Goal: Task Accomplishment & Management: Use online tool/utility

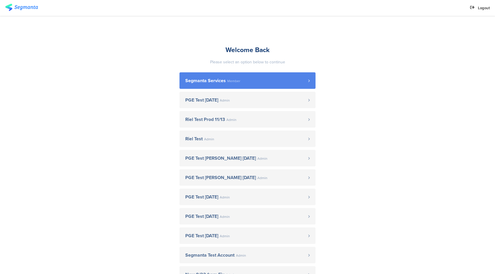
click at [249, 84] on link "Segmanta Services Member" at bounding box center [248, 80] width 136 height 17
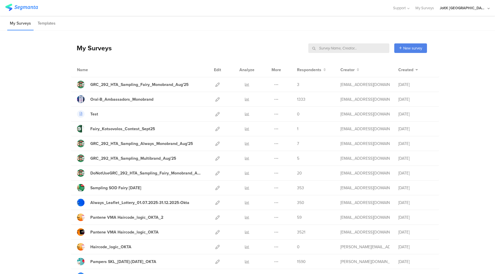
click at [215, 114] on icon at bounding box center [217, 114] width 4 height 4
click at [245, 114] on icon at bounding box center [247, 114] width 4 height 4
click at [90, 115] on div "Test" at bounding box center [94, 114] width 8 height 6
click at [215, 172] on icon at bounding box center [217, 173] width 4 height 4
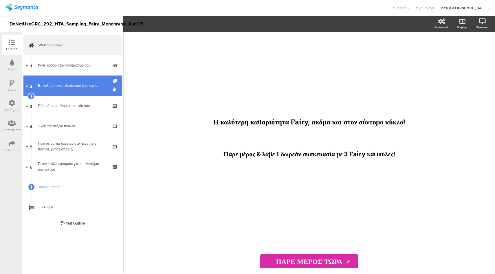
click at [73, 86] on div "Επιλέξτε την τοποθεσία που βρίσκεστε." at bounding box center [72, 86] width 69 height 6
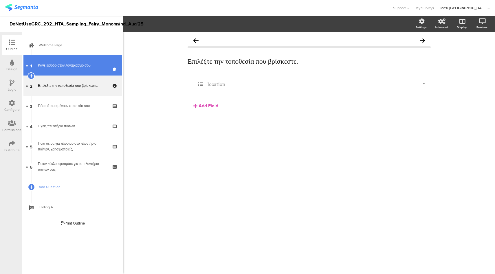
click at [87, 67] on div "Κάνε είσοδο στον λογαριασμό σου:" at bounding box center [72, 66] width 69 height 6
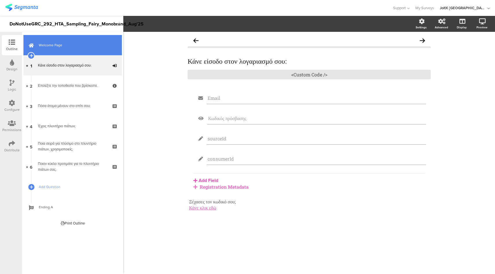
click at [67, 41] on link "Welcome Page" at bounding box center [72, 45] width 98 height 20
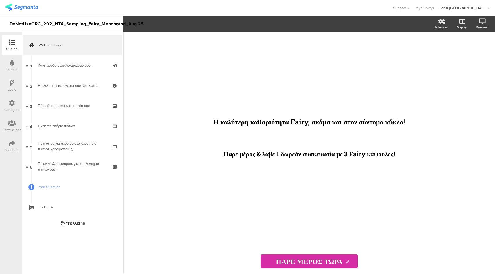
click at [9, 82] on div "Logic" at bounding box center [12, 86] width 20 height 20
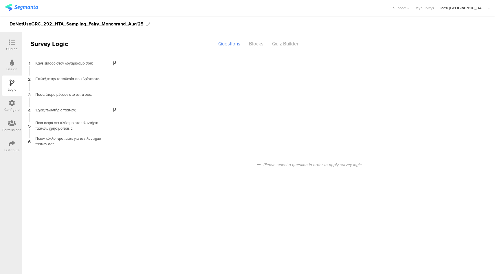
click at [17, 104] on div "Configure" at bounding box center [12, 106] width 20 height 20
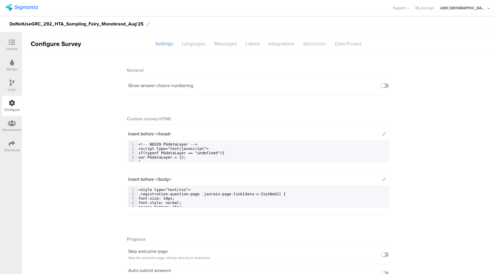
click at [312, 46] on div "Webhooks" at bounding box center [315, 44] width 32 height 10
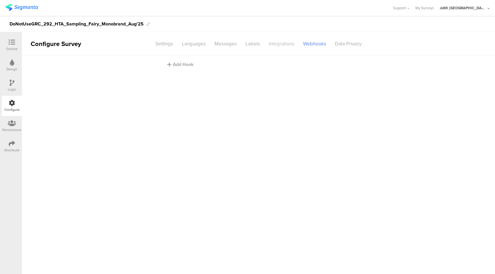
click at [281, 47] on div "Integrations" at bounding box center [281, 44] width 34 height 10
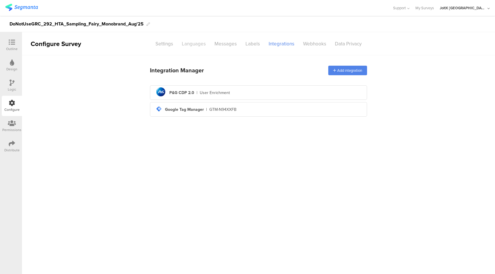
click at [193, 47] on div "Languages" at bounding box center [194, 44] width 33 height 10
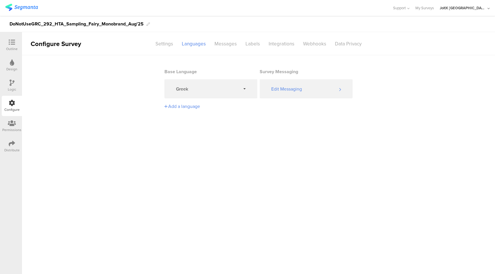
click at [3, 86] on div "Logic" at bounding box center [12, 86] width 20 height 20
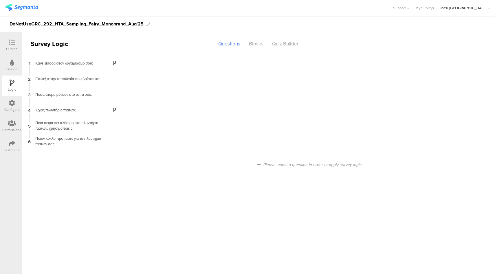
click at [19, 47] on div "Outline" at bounding box center [12, 45] width 20 height 20
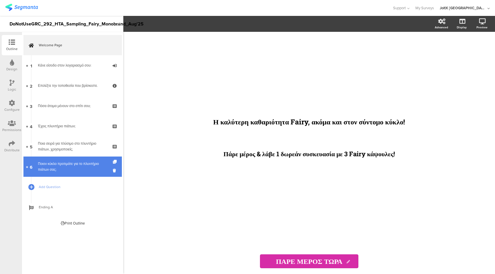
click at [87, 172] on div "Ποιον κύκλο προτιμάτε για το πλυντήριο πιάτων σας;" at bounding box center [72, 167] width 69 height 12
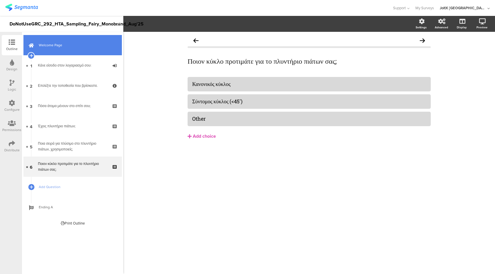
click at [81, 43] on span "Welcome Page" at bounding box center [76, 45] width 74 height 6
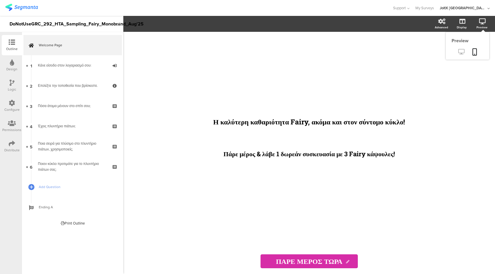
click at [462, 52] on icon at bounding box center [461, 52] width 6 height 6
click at [10, 147] on div at bounding box center [12, 143] width 6 height 7
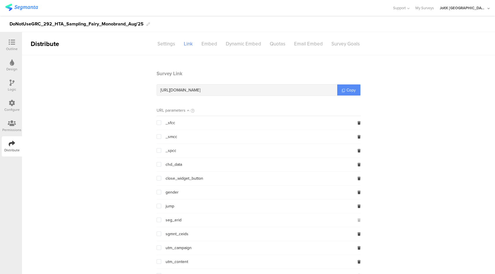
click at [348, 88] on span "Copy" at bounding box center [351, 90] width 9 height 6
click at [11, 41] on icon at bounding box center [12, 42] width 6 height 6
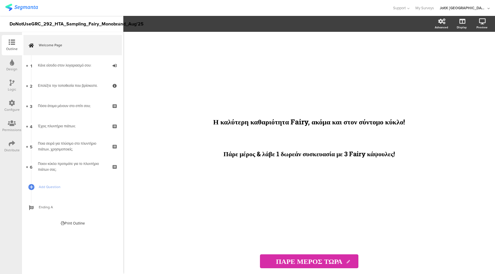
click at [14, 105] on icon at bounding box center [12, 103] width 6 height 6
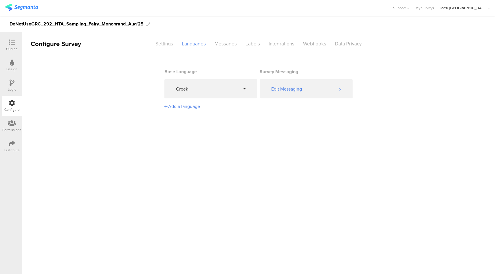
click at [164, 42] on div "Settings" at bounding box center [164, 44] width 26 height 10
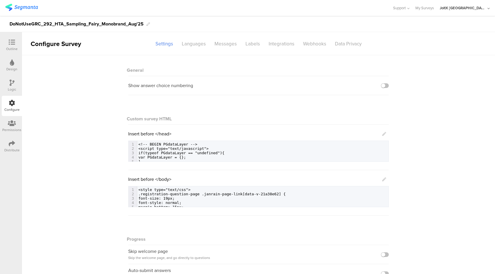
click at [382, 180] on icon at bounding box center [384, 180] width 4 height 4
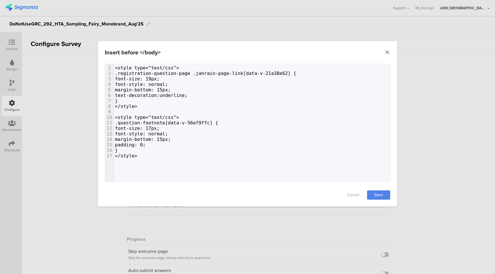
click at [388, 52] on icon "Close" at bounding box center [388, 53] width 6 height 6
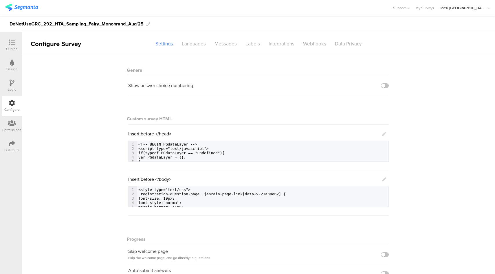
click at [382, 134] on icon at bounding box center [384, 134] width 4 height 4
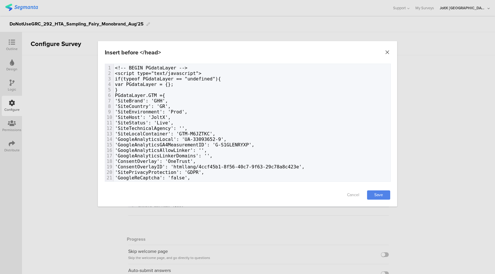
click at [387, 53] on icon "Close" at bounding box center [388, 53] width 6 height 6
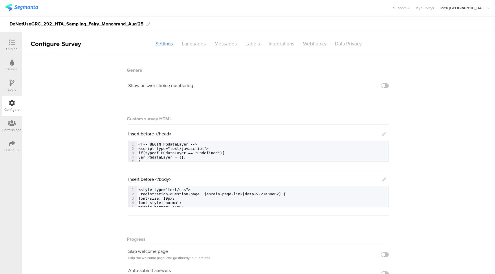
click at [11, 43] on icon at bounding box center [12, 42] width 6 height 6
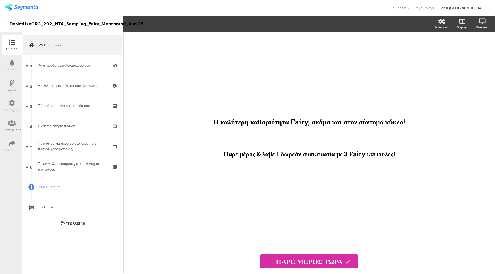
click at [480, 8] on div "JoltX Greece" at bounding box center [463, 8] width 46 height 6
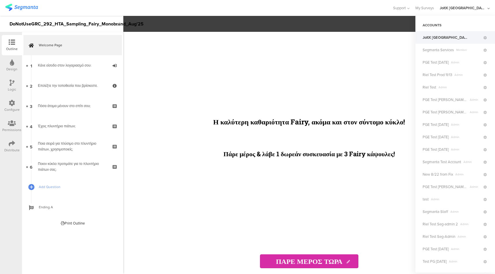
click at [364, 12] on div at bounding box center [196, 8] width 382 height 10
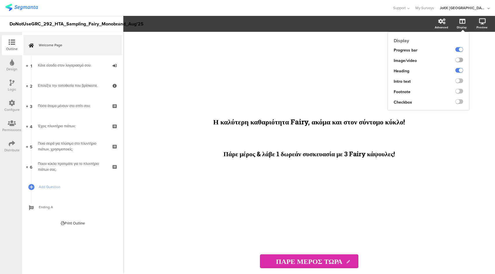
click at [460, 58] on label at bounding box center [460, 60] width 8 height 5
click at [0, 0] on input "checkbox" at bounding box center [0, 0] width 0 height 0
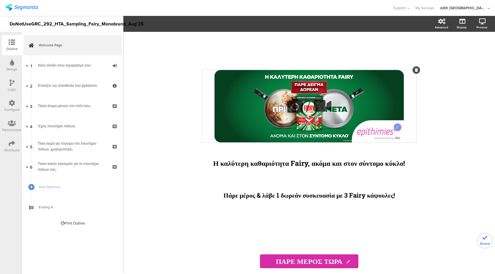
click at [283, 76] on div "/" at bounding box center [309, 106] width 214 height 72
click at [313, 5] on div at bounding box center [196, 8] width 382 height 10
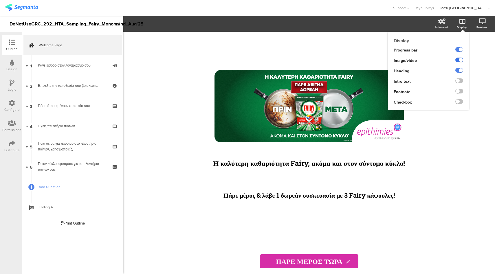
click at [460, 60] on label at bounding box center [460, 60] width 8 height 5
click at [0, 0] on input "checkbox" at bounding box center [0, 0] width 0 height 0
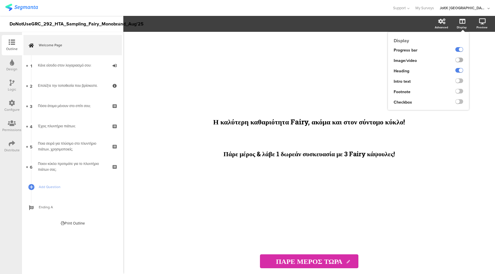
click at [461, 60] on label at bounding box center [460, 60] width 8 height 5
click at [0, 0] on input "checkbox" at bounding box center [0, 0] width 0 height 0
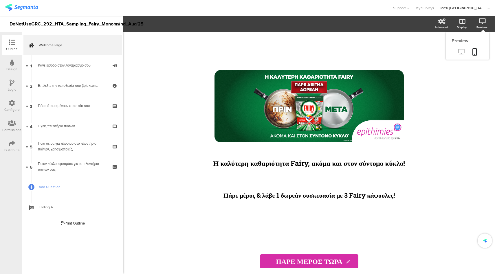
click at [463, 54] on icon at bounding box center [461, 52] width 6 height 6
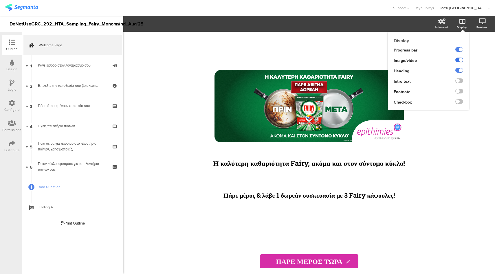
click at [460, 60] on label at bounding box center [460, 60] width 8 height 5
click at [0, 0] on input "checkbox" at bounding box center [0, 0] width 0 height 0
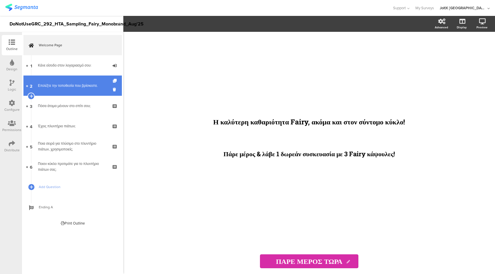
click at [72, 83] on link "2 Επιλέξτε την τοποθεσία που βρίσκεστε." at bounding box center [72, 86] width 98 height 20
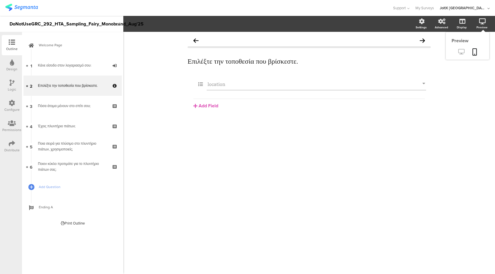
click at [460, 51] on icon at bounding box center [461, 52] width 6 height 6
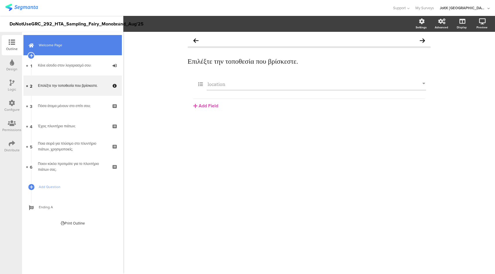
click at [78, 44] on span "Welcome Page" at bounding box center [76, 45] width 74 height 6
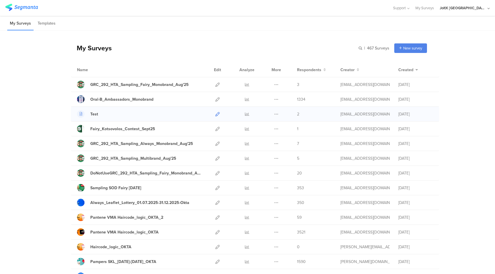
drag, startPoint x: 216, startPoint y: 112, endPoint x: 216, endPoint y: 108, distance: 4.6
click at [216, 112] on icon at bounding box center [217, 114] width 4 height 4
click at [170, 173] on div "DoNotUseGRC_292_HTA_Sampling_Fairy_Monobrand_Aug'25" at bounding box center [146, 173] width 112 height 6
click at [215, 173] on icon at bounding box center [217, 173] width 4 height 4
click at [245, 114] on icon at bounding box center [247, 114] width 4 height 4
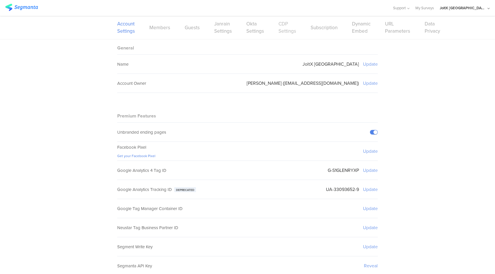
click at [281, 26] on link "CDP Settings" at bounding box center [288, 27] width 18 height 14
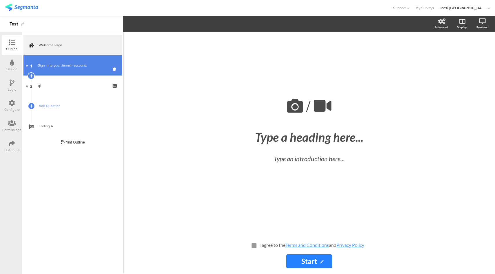
click at [72, 63] on div "Sign in to your Janrain account:" at bounding box center [72, 66] width 69 height 6
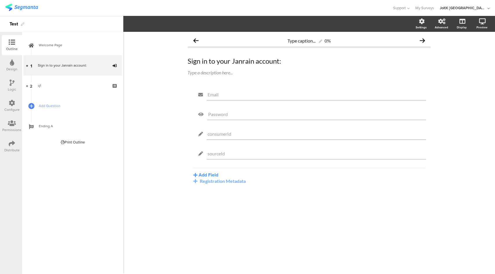
click at [225, 183] on div "Registration Metadata" at bounding box center [309, 181] width 232 height 6
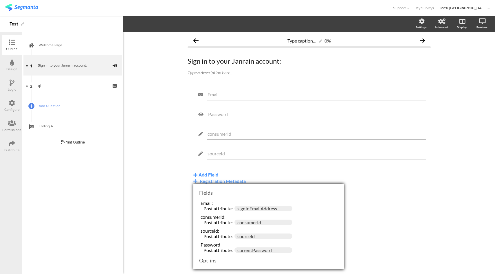
click at [171, 154] on div "Type caption... 0% Sign in to your Janrain account: Sign in to your Janrain acc…" at bounding box center [309, 153] width 372 height 242
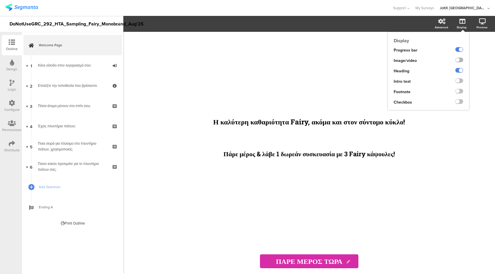
click at [460, 61] on label at bounding box center [460, 60] width 8 height 5
click at [0, 0] on input "checkbox" at bounding box center [0, 0] width 0 height 0
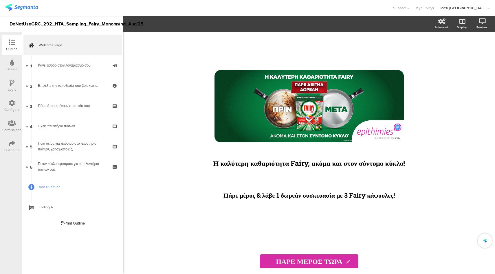
click at [15, 145] on div "Distribute" at bounding box center [12, 146] width 20 height 20
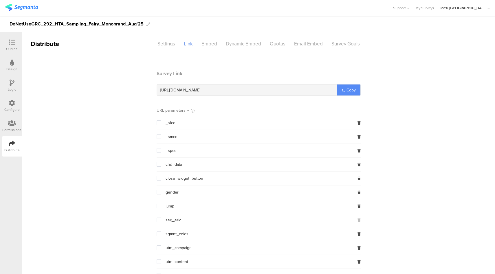
click at [351, 89] on span "Copy" at bounding box center [351, 90] width 9 height 6
click at [7, 41] on div at bounding box center [12, 42] width 12 height 7
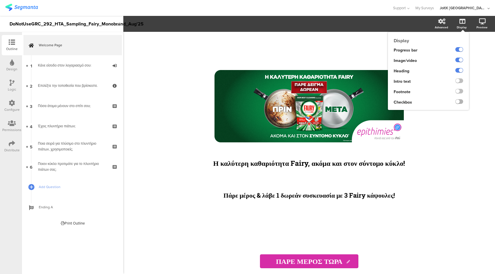
click at [458, 102] on label at bounding box center [460, 101] width 8 height 5
click at [0, 0] on input "checkbox" at bounding box center [0, 0] width 0 height 0
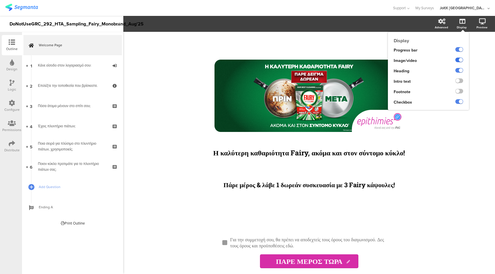
click at [459, 60] on label at bounding box center [460, 60] width 8 height 5
click at [0, 0] on input "checkbox" at bounding box center [0, 0] width 0 height 0
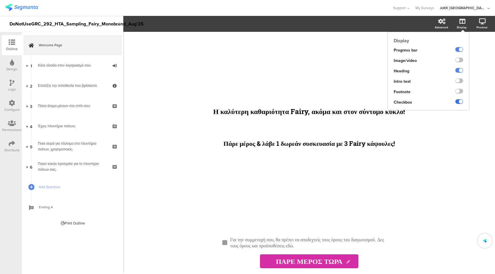
click at [460, 102] on label at bounding box center [460, 101] width 8 height 5
click at [0, 0] on input "checkbox" at bounding box center [0, 0] width 0 height 0
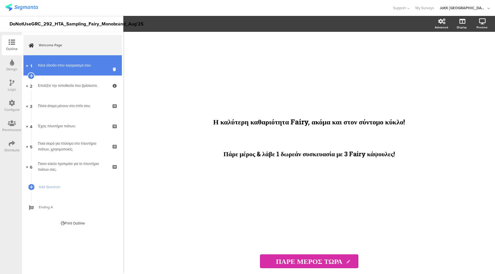
click at [70, 67] on div "Κάνε είσοδο στον λογαριασμό σου:" at bounding box center [72, 66] width 69 height 6
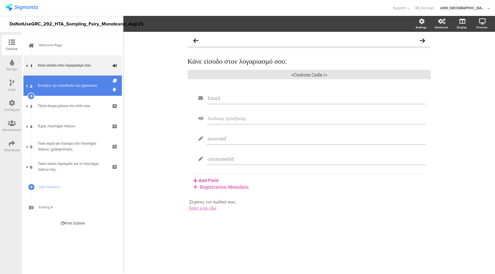
click at [81, 89] on link "2 Επιλέξτε την τοποθεσία που βρίσκεστε." at bounding box center [72, 86] width 98 height 20
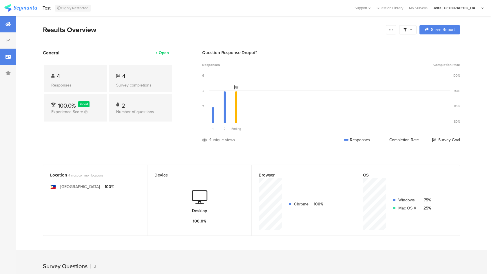
click at [7, 56] on icon at bounding box center [8, 56] width 5 height 5
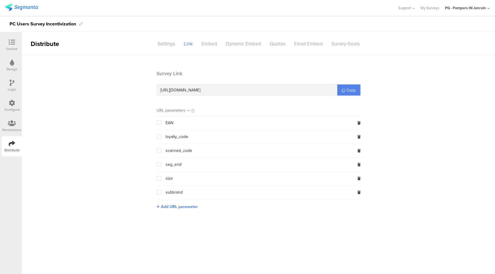
click at [16, 104] on div "Configure" at bounding box center [12, 106] width 20 height 20
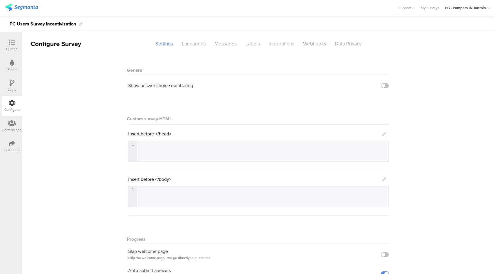
click at [281, 45] on div "Integrations" at bounding box center [281, 44] width 34 height 10
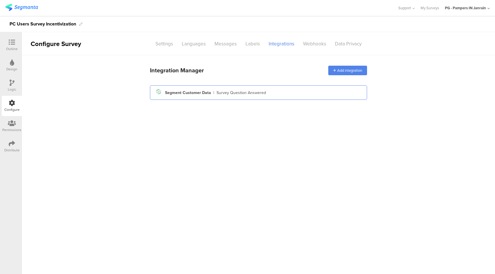
click at [248, 94] on div "Survey Question Answered" at bounding box center [242, 93] width 50 height 6
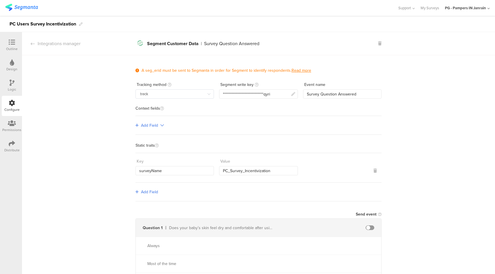
drag, startPoint x: 70, startPoint y: 44, endPoint x: 85, endPoint y: 38, distance: 15.3
click at [70, 44] on div "Integrations manager" at bounding box center [51, 43] width 58 height 7
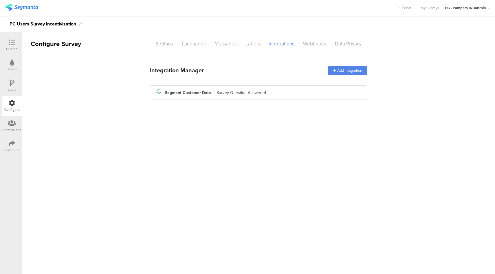
click at [9, 40] on icon at bounding box center [12, 42] width 6 height 6
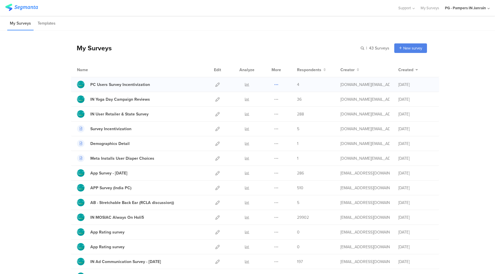
click at [275, 84] on icon at bounding box center [276, 85] width 4 height 4
click at [269, 99] on button "Duplicate" at bounding box center [265, 99] width 32 height 10
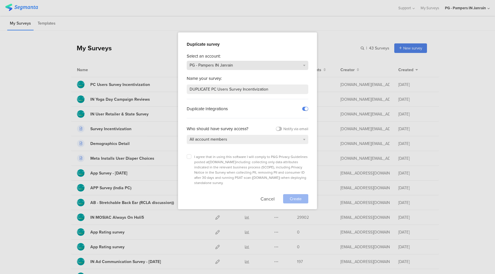
click at [234, 68] on div "PG - Pampers IN Janrain" at bounding box center [248, 65] width 122 height 9
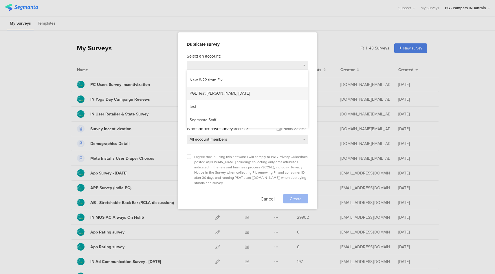
scroll to position [144, 0]
click at [228, 120] on div "Segmanta Staff" at bounding box center [248, 119] width 122 height 13
click at [188, 158] on label at bounding box center [189, 156] width 5 height 5
click at [0, 0] on input "checkbox" at bounding box center [0, 0] width 0 height 0
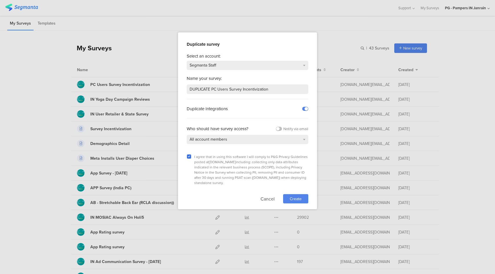
click at [301, 196] on span "Create" at bounding box center [296, 199] width 12 height 6
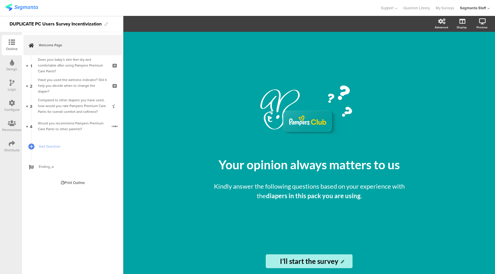
click at [14, 105] on icon at bounding box center [12, 103] width 6 height 6
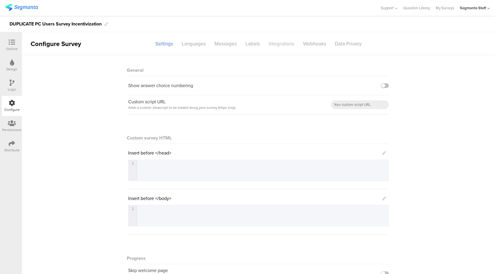
click at [281, 46] on div "Integrations" at bounding box center [281, 44] width 34 height 10
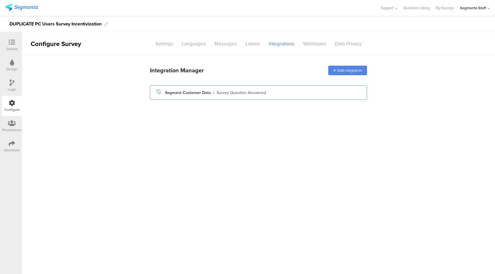
click at [237, 89] on div "Segment icon Created with Sketch. Segment Customer Data | Survey Question Answe…" at bounding box center [259, 93] width 208 height 10
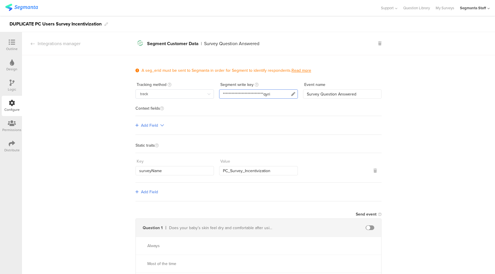
click at [285, 93] on div "**********" at bounding box center [258, 93] width 78 height 9
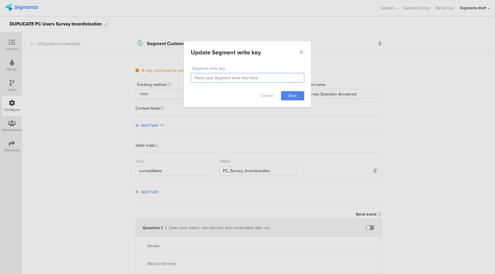
click at [237, 79] on input "dialog" at bounding box center [248, 78] width 114 height 10
paste input "O2OmOPI27quYcKDsTrq2PcCYIazUhmpA"
type input "O2OmOPI27quYcKDsTrq2PcCYIazUhmpA"
click at [293, 95] on link "Save" at bounding box center [292, 95] width 23 height 9
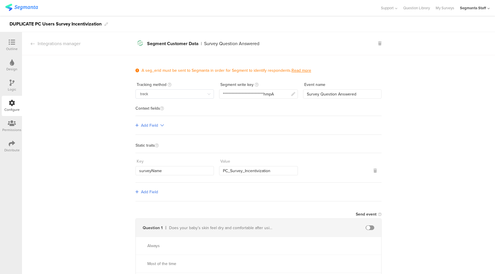
click at [12, 149] on div "Distribute" at bounding box center [11, 150] width 15 height 5
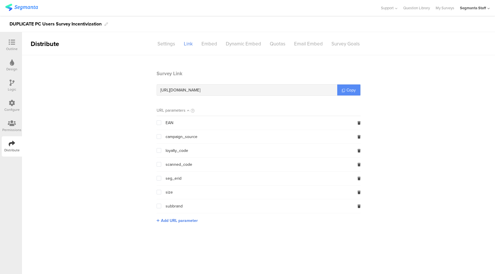
click at [347, 90] on span "Copy" at bounding box center [351, 90] width 9 height 6
click at [406, 78] on section "Survey Link https://pgsurveys.segmanta.com/9bh833 Copy URL parameters EAN campa…" at bounding box center [258, 151] width 473 height 162
click at [16, 105] on div "Configure" at bounding box center [12, 106] width 20 height 20
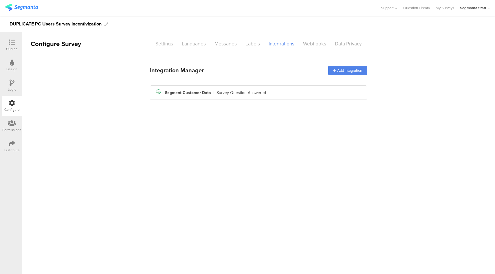
click at [158, 45] on div "Settings" at bounding box center [164, 44] width 26 height 10
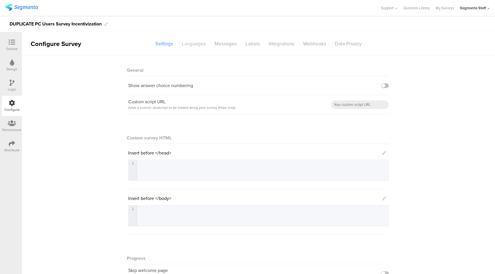
click at [196, 43] on div "Languages" at bounding box center [194, 44] width 33 height 10
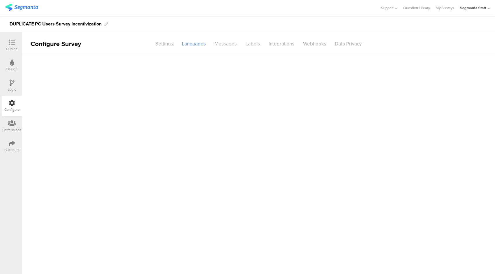
click at [228, 45] on div "Messages" at bounding box center [225, 44] width 31 height 10
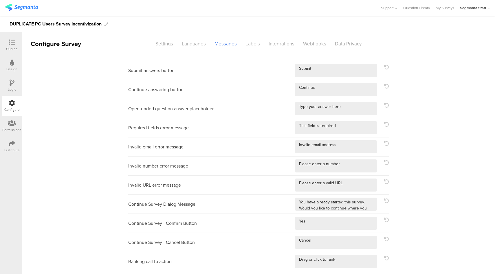
click at [249, 45] on div "Labels" at bounding box center [252, 44] width 23 height 10
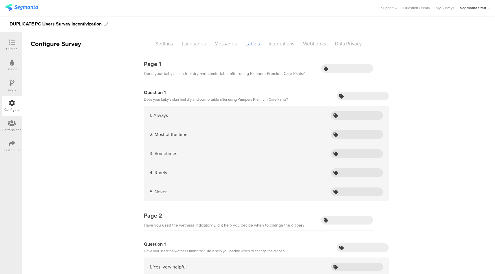
click at [191, 47] on div "Languages" at bounding box center [194, 44] width 33 height 10
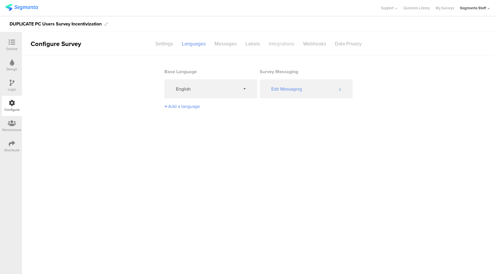
click at [282, 46] on div "Integrations" at bounding box center [281, 44] width 34 height 10
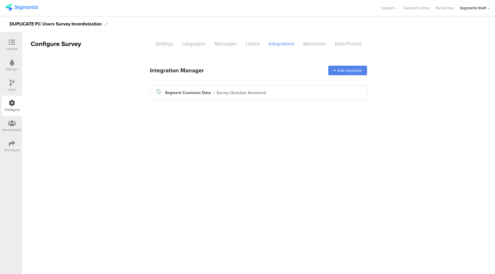
click at [7, 145] on div "Distribute" at bounding box center [12, 146] width 20 height 20
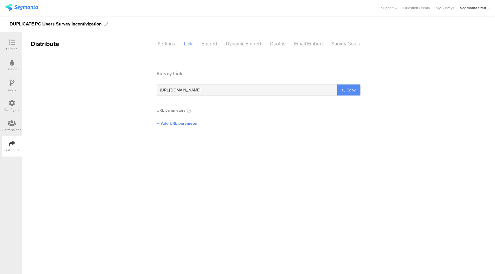
click at [353, 85] on link "Copy" at bounding box center [348, 90] width 23 height 11
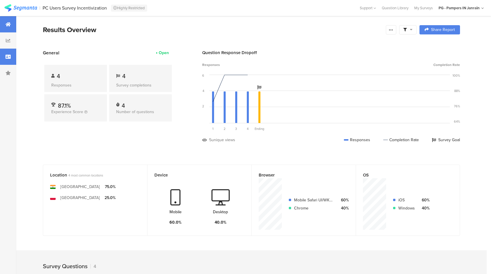
click at [8, 54] on icon at bounding box center [8, 56] width 5 height 5
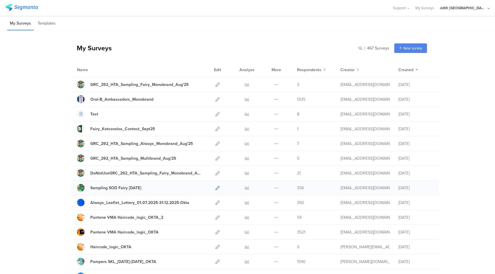
click at [215, 189] on icon at bounding box center [217, 188] width 4 height 4
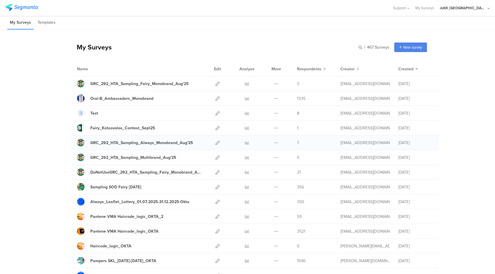
scroll to position [1, 0]
click at [157, 158] on div "GRC_292_HTA_Sampling_Multibrand_Aug'25" at bounding box center [133, 157] width 86 height 6
click at [216, 158] on icon at bounding box center [217, 157] width 4 height 4
click at [217, 171] on icon at bounding box center [217, 172] width 4 height 4
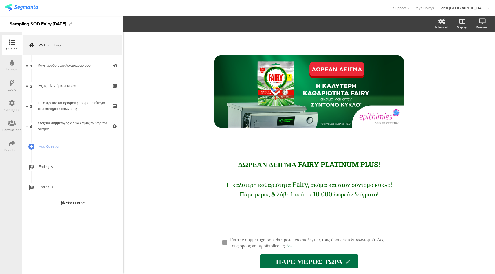
click at [10, 143] on icon at bounding box center [12, 143] width 6 height 6
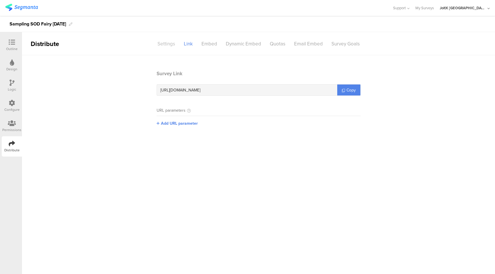
click at [168, 42] on div "Settings" at bounding box center [166, 44] width 26 height 10
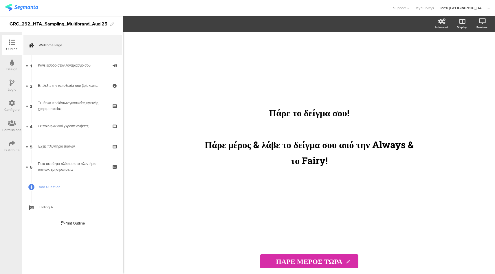
click at [13, 144] on icon at bounding box center [12, 143] width 6 height 6
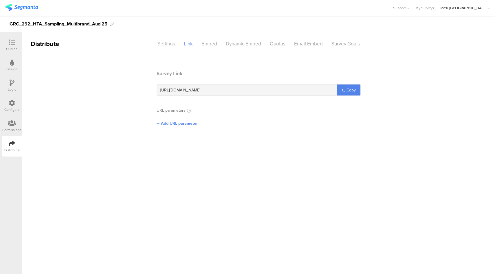
click at [172, 42] on div "Settings" at bounding box center [166, 44] width 26 height 10
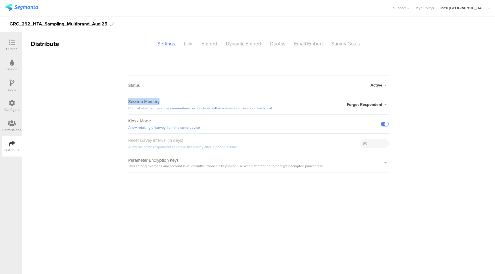
drag, startPoint x: 163, startPoint y: 102, endPoint x: 123, endPoint y: 98, distance: 41.0
click at [123, 98] on sg-survey-status-editor "Status Active Active Closed Schedule Start Date: End Date: Save Cancel Session …" at bounding box center [258, 113] width 473 height 117
click at [309, 59] on sg-survey-status-editor "Status Active Active Closed Schedule Start Date: End Date: Save Cancel Session …" at bounding box center [258, 113] width 473 height 117
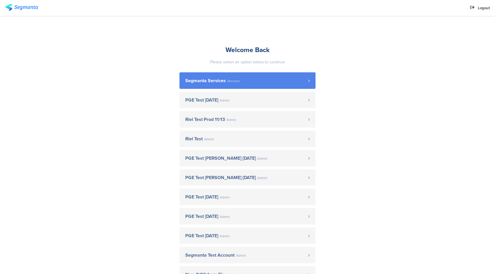
click at [237, 74] on link "Segmanta Services Member" at bounding box center [248, 80] width 136 height 17
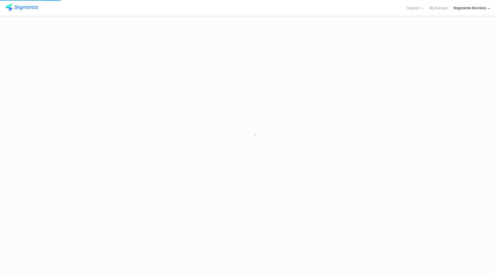
click at [468, 12] on div "Segmanta Services" at bounding box center [472, 8] width 36 height 16
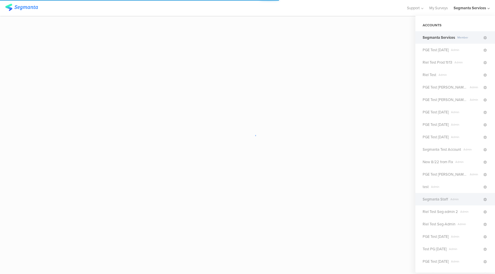
click at [442, 199] on span "Segmanta Staff" at bounding box center [435, 200] width 25 height 6
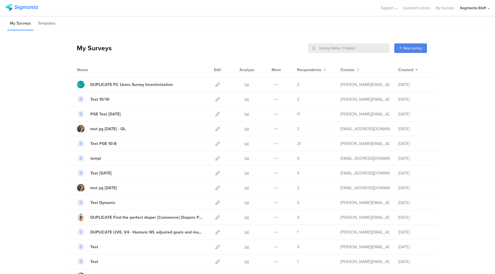
click at [373, 49] on input "text" at bounding box center [348, 48] width 81 height 10
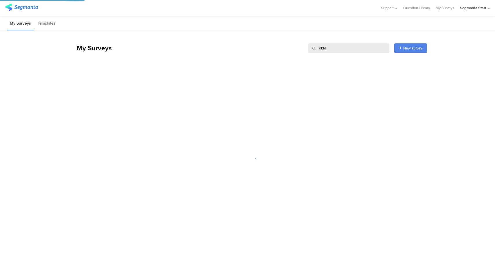
type input "okta"
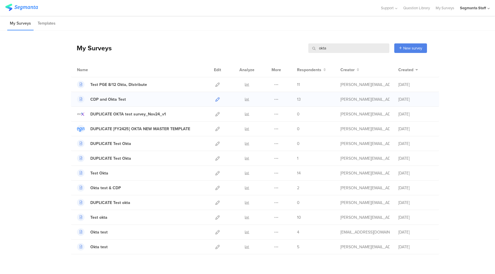
click at [215, 99] on icon at bounding box center [217, 99] width 4 height 4
click at [216, 99] on icon at bounding box center [217, 99] width 4 height 4
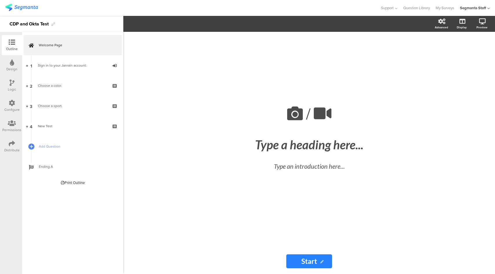
click at [15, 140] on div "Distribute" at bounding box center [12, 146] width 20 height 20
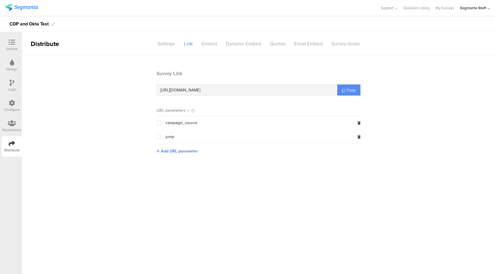
click at [347, 88] on span "Copy" at bounding box center [351, 90] width 9 height 6
click at [170, 50] on sg-section-page-header "Distribute Settings Link Embed Dynamic Embed Quotas Email Embed Survey Goals" at bounding box center [258, 43] width 473 height 23
click at [171, 46] on div "Settings" at bounding box center [166, 44] width 26 height 10
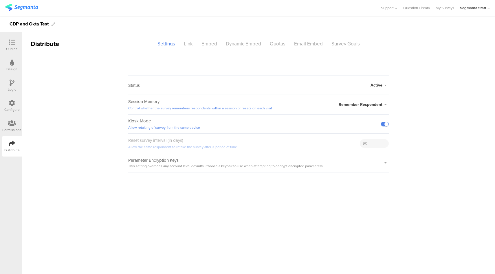
click at [377, 103] on span "Remember Respondent" at bounding box center [361, 105] width 44 height 6
click at [356, 126] on li "Forget Respondent" at bounding box center [355, 128] width 67 height 12
click at [417, 110] on sg-survey-status-editor "Status Active Active Closed Schedule Start Date: End Date: Save Cancel Session …" at bounding box center [258, 113] width 473 height 117
click at [417, 94] on sg-survey-status-editor "Status Active Active Closed Schedule Start Date: End Date: Save Cancel Session …" at bounding box center [258, 113] width 473 height 117
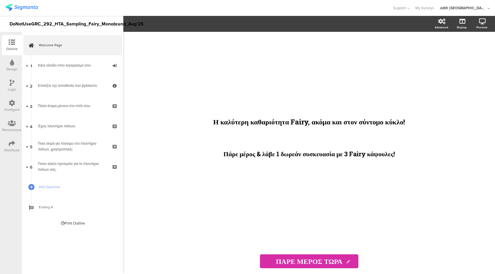
click at [11, 145] on icon at bounding box center [12, 143] width 6 height 6
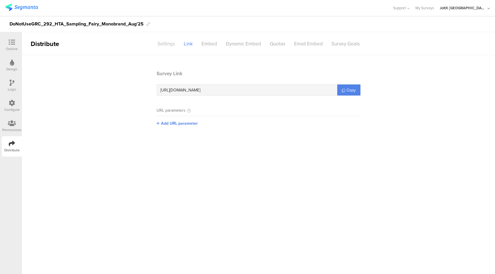
click at [169, 47] on div "Settings" at bounding box center [166, 44] width 26 height 10
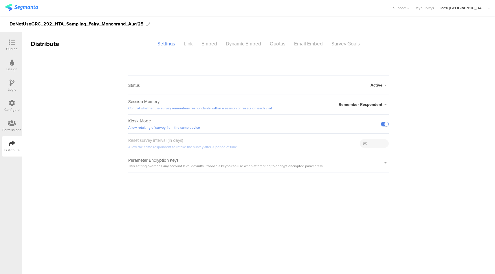
click at [184, 45] on div "Link" at bounding box center [189, 44] width 18 height 10
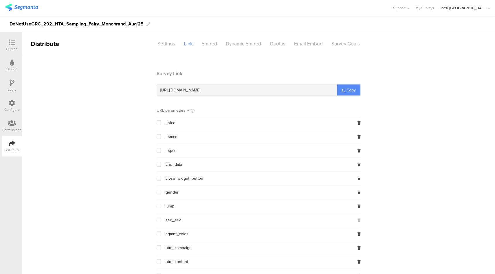
click at [348, 89] on span "Copy" at bounding box center [351, 90] width 9 height 6
click at [166, 44] on div "Settings" at bounding box center [166, 44] width 26 height 10
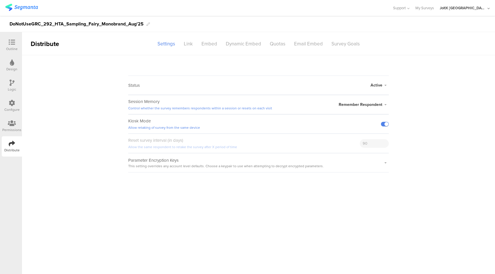
click at [385, 107] on div "Remember Respondent" at bounding box center [364, 105] width 50 height 6
click at [349, 130] on li "Forget Respondent" at bounding box center [355, 128] width 67 height 12
click at [14, 42] on icon at bounding box center [12, 42] width 6 height 6
